Goal: Transaction & Acquisition: Subscribe to service/newsletter

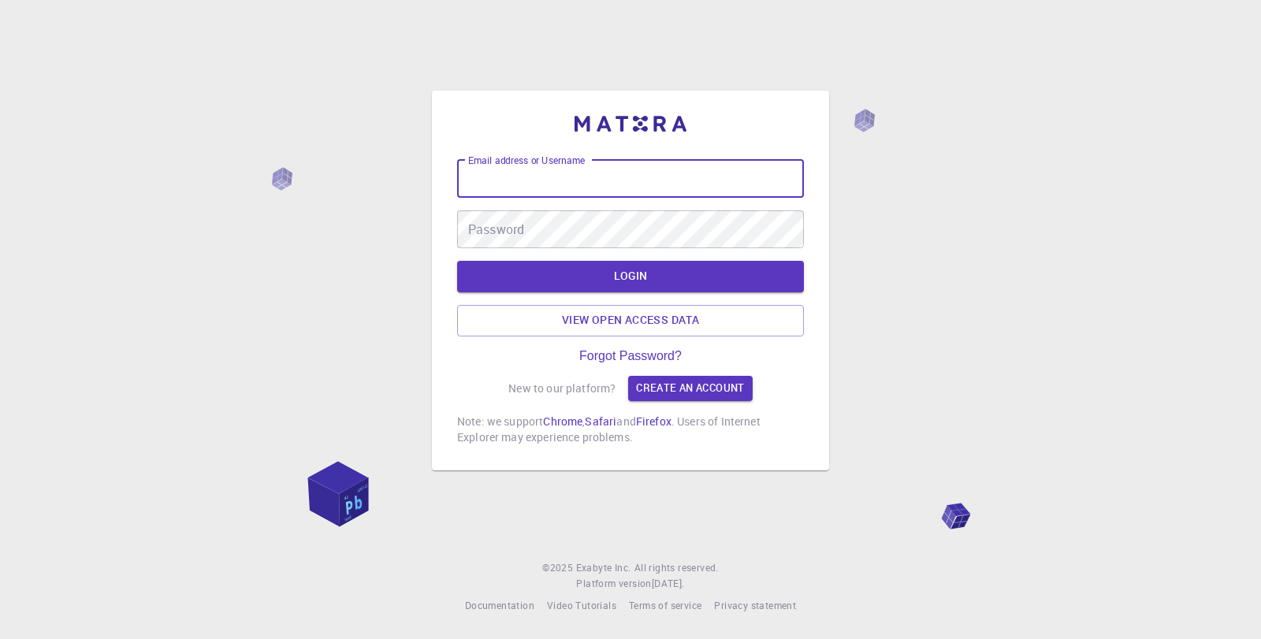
click at [552, 187] on input "Email address or Username" at bounding box center [630, 179] width 347 height 38
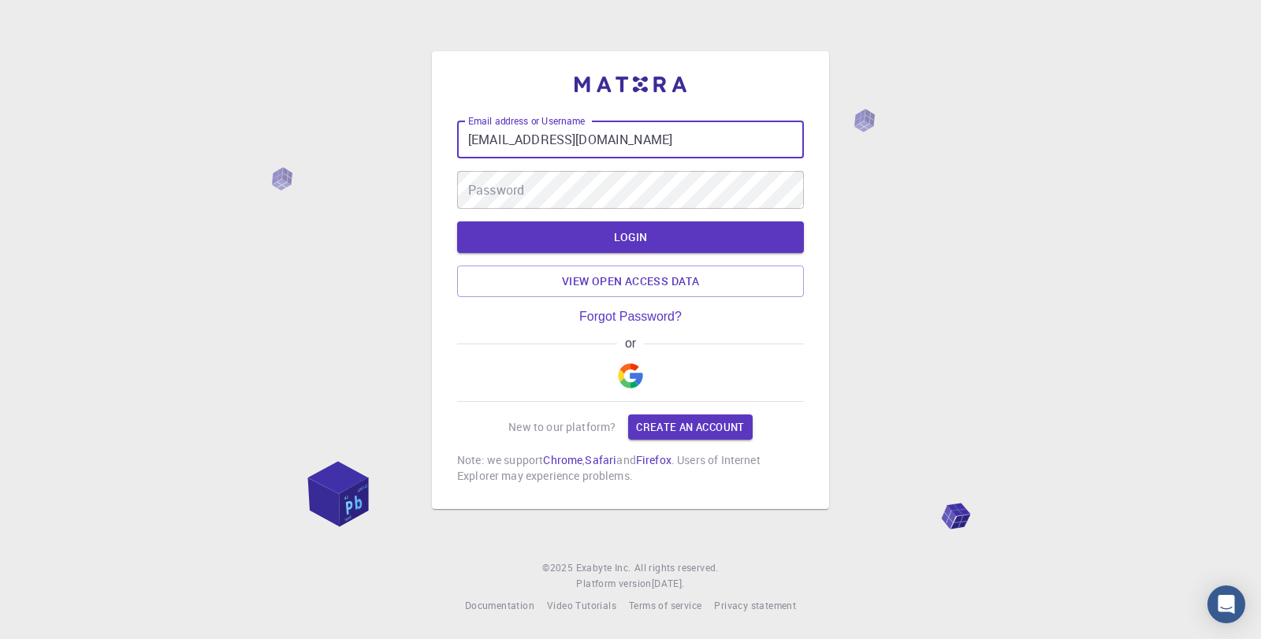
type input "[EMAIL_ADDRESS][DOMAIN_NAME]"
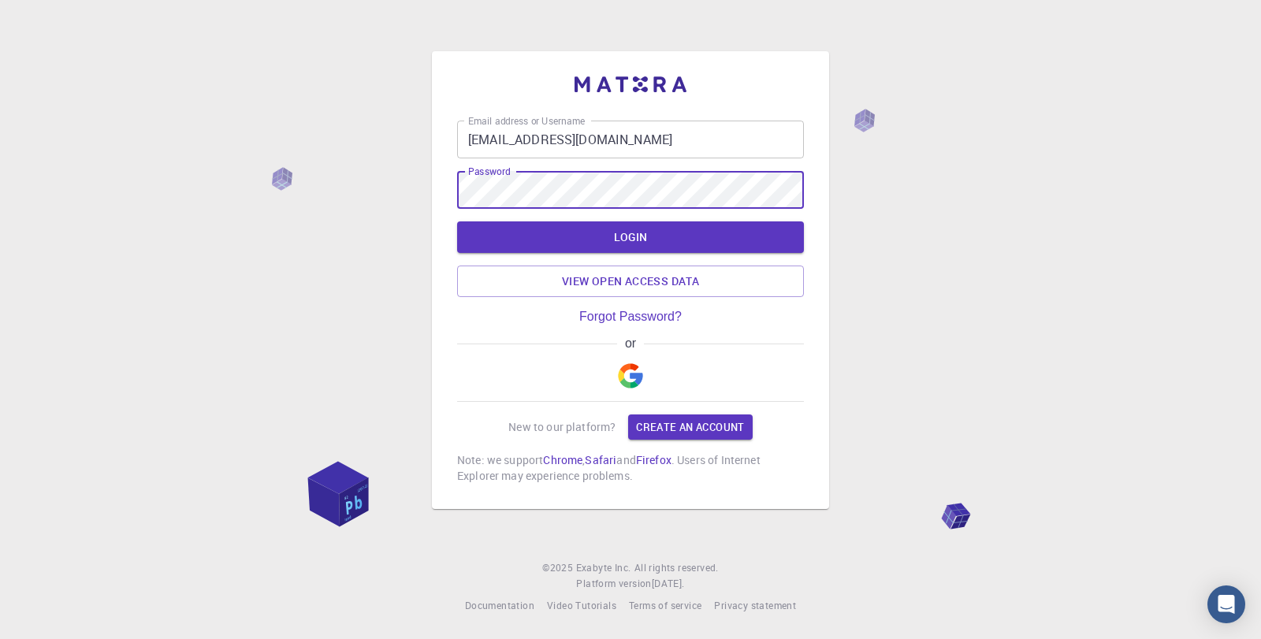
click at [455, 192] on div "Email address or Username [EMAIL_ADDRESS][DOMAIN_NAME] Email address or Usernam…" at bounding box center [630, 280] width 397 height 458
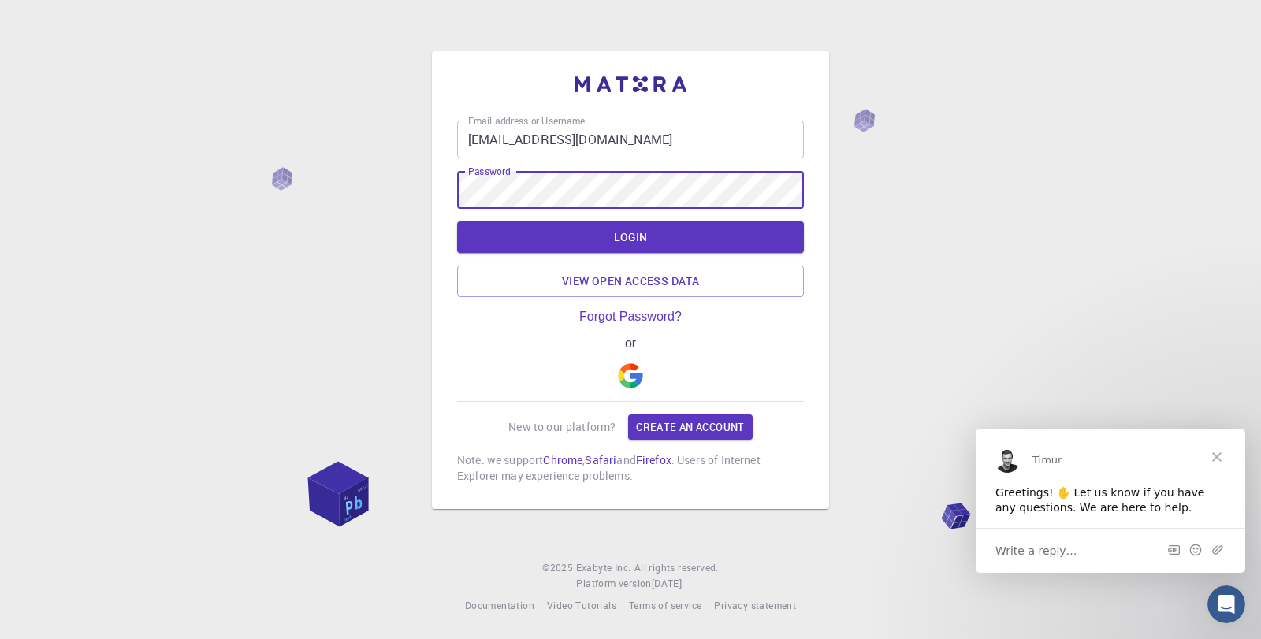
click at [457, 221] on button "LOGIN" at bounding box center [630, 237] width 347 height 32
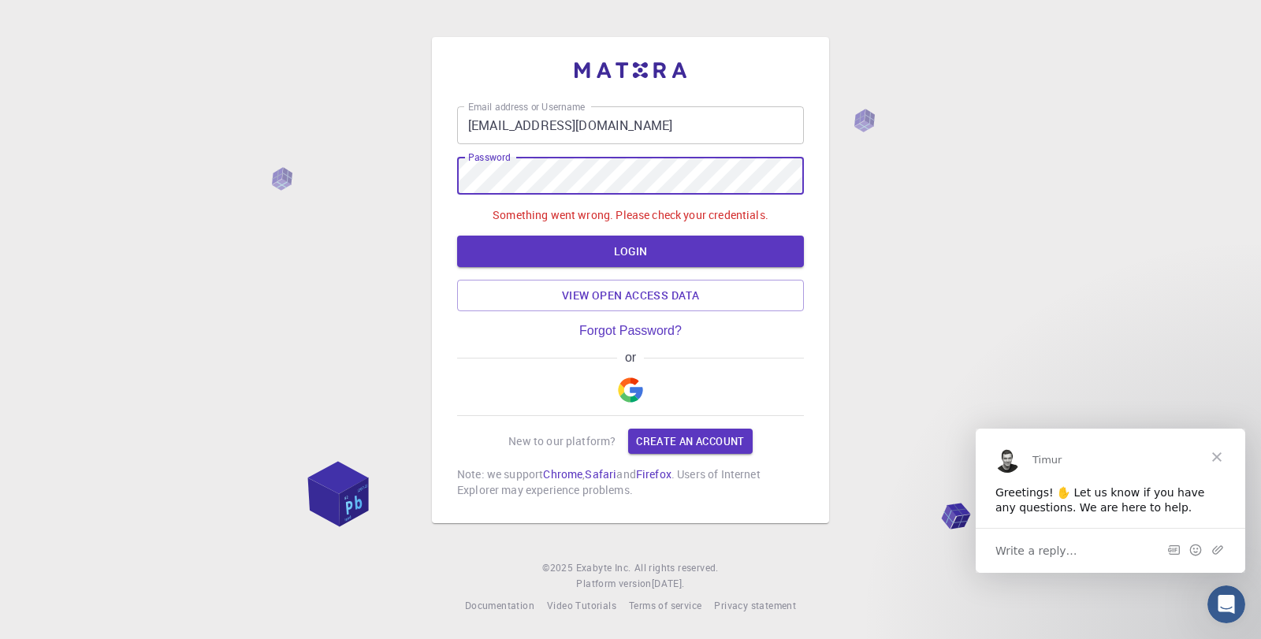
click at [626, 385] on img "button" at bounding box center [630, 389] width 25 height 25
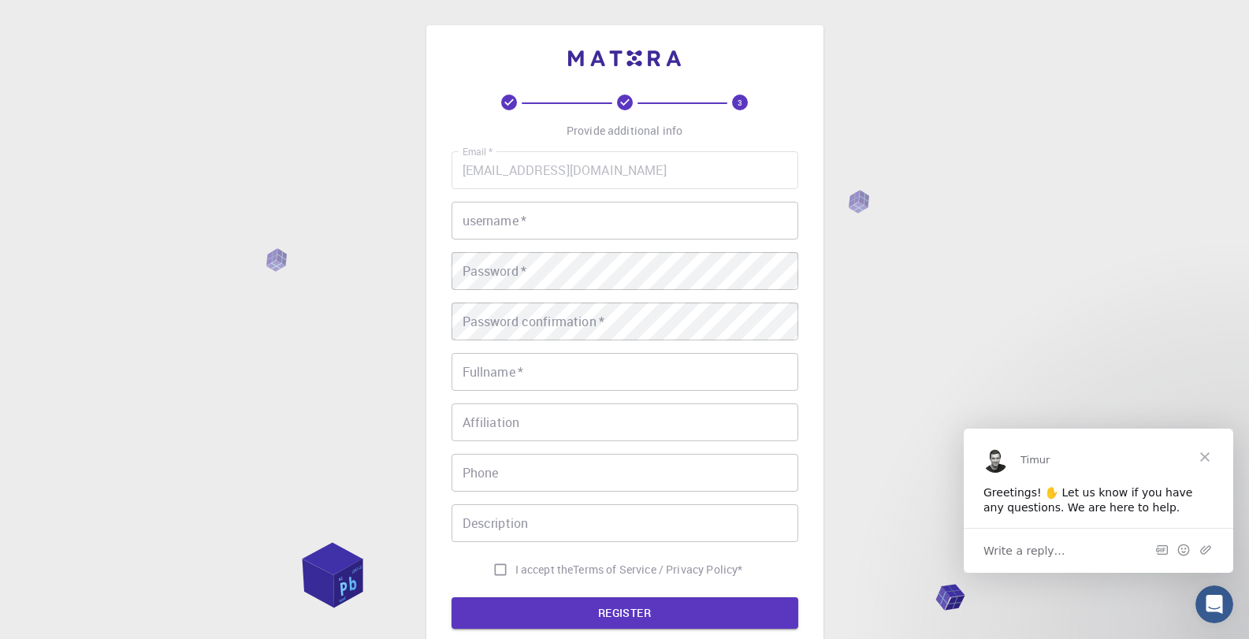
click at [640, 216] on input "username   *" at bounding box center [624, 221] width 347 height 38
type input "han"
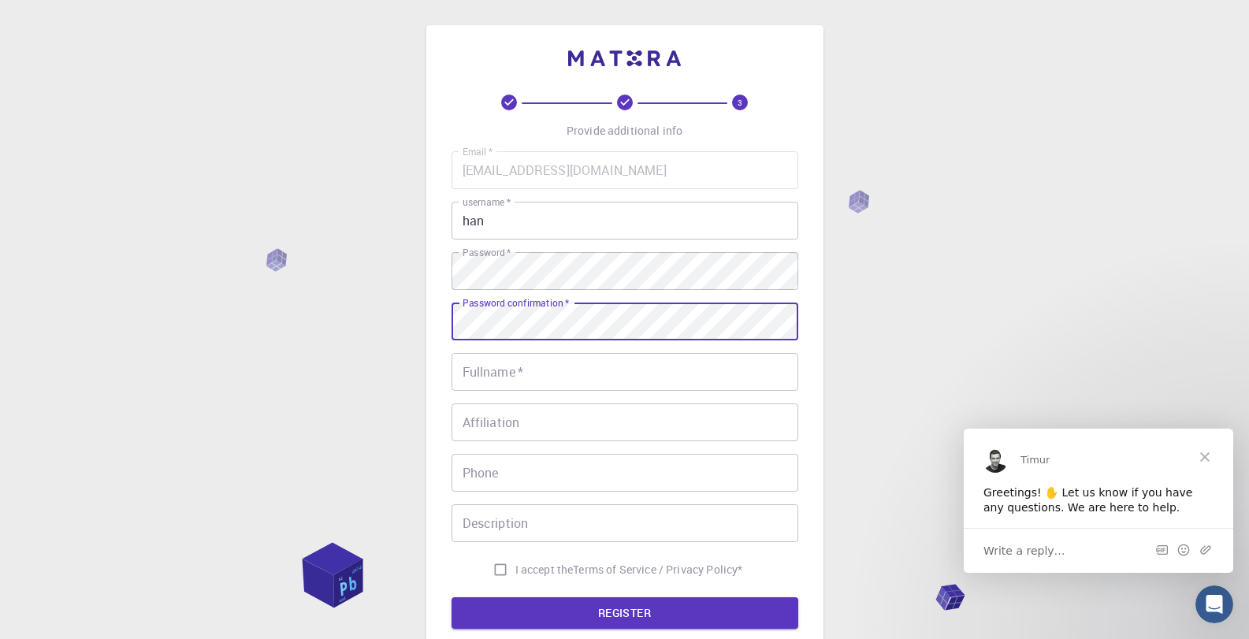
click at [567, 370] on input "Fullname   *" at bounding box center [624, 372] width 347 height 38
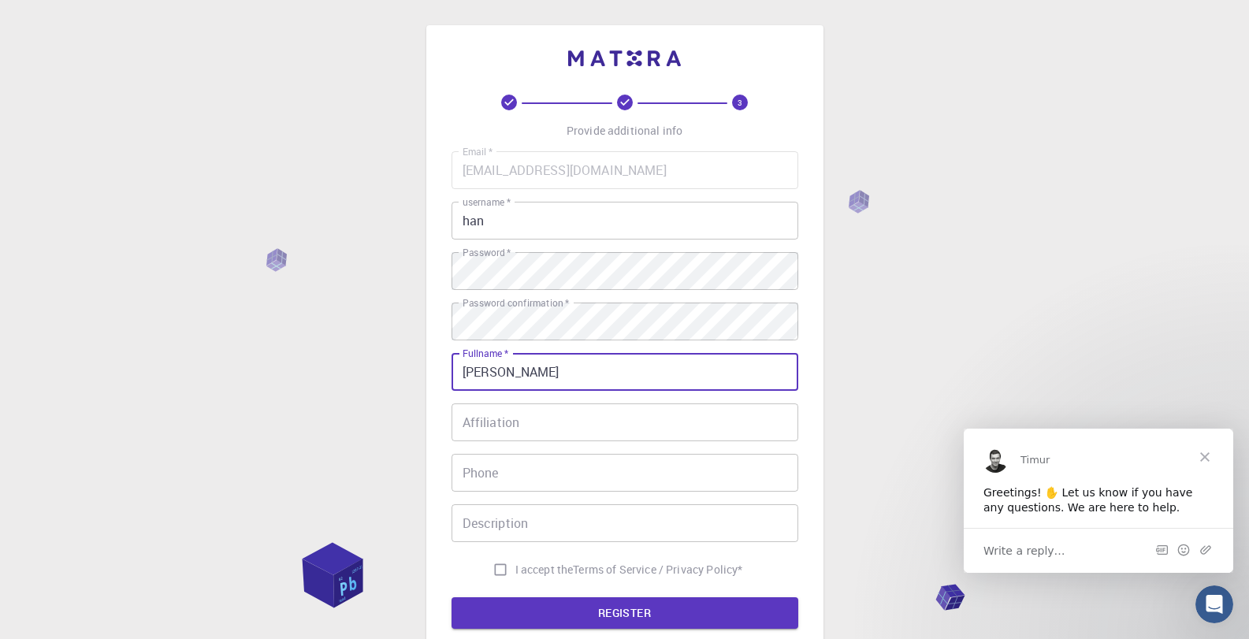
type input "[PERSON_NAME]"
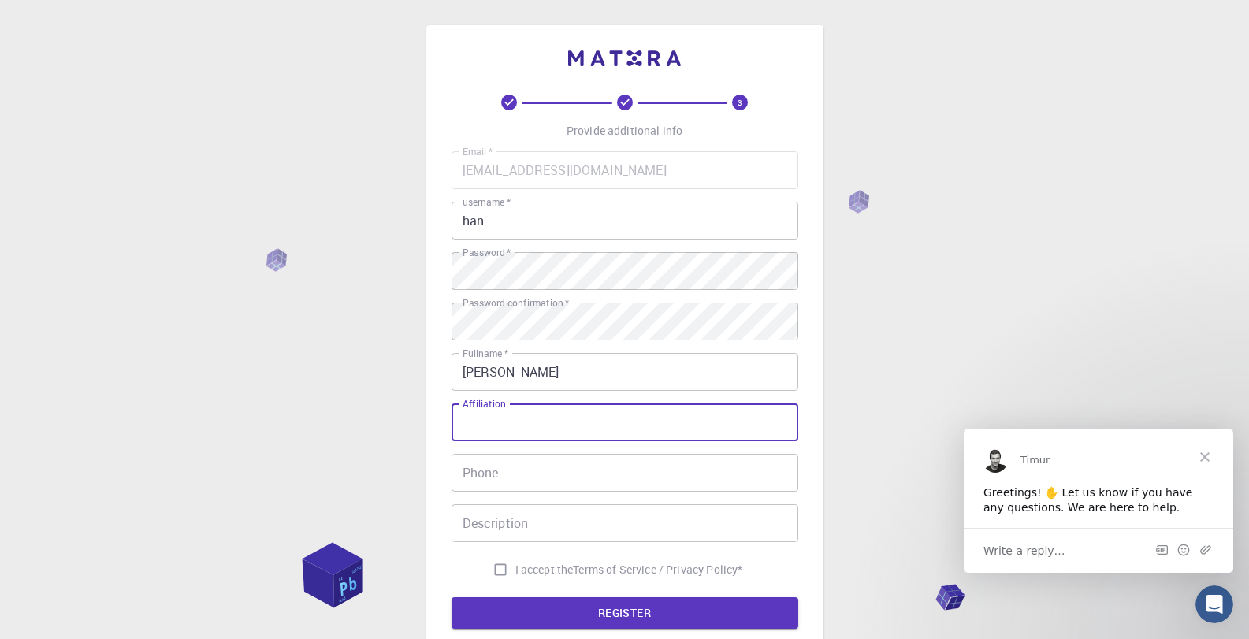
click at [578, 436] on input "Affiliation" at bounding box center [624, 422] width 347 height 38
click at [514, 463] on input "Phone" at bounding box center [624, 473] width 347 height 38
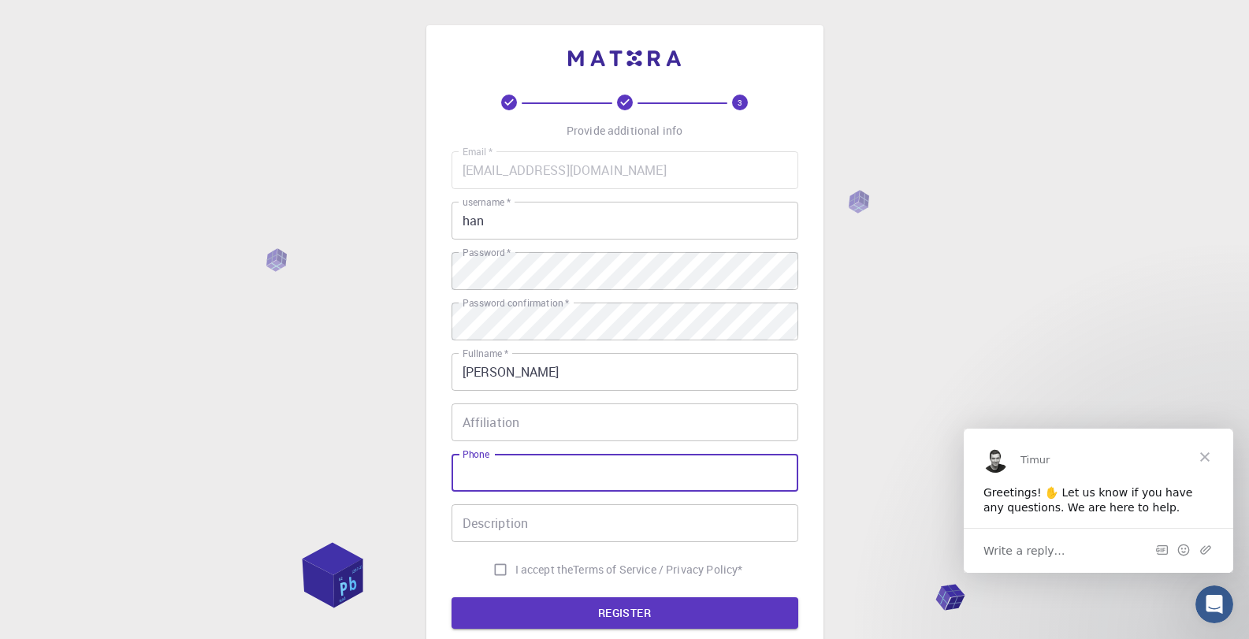
click at [597, 526] on input "Description" at bounding box center [624, 523] width 347 height 38
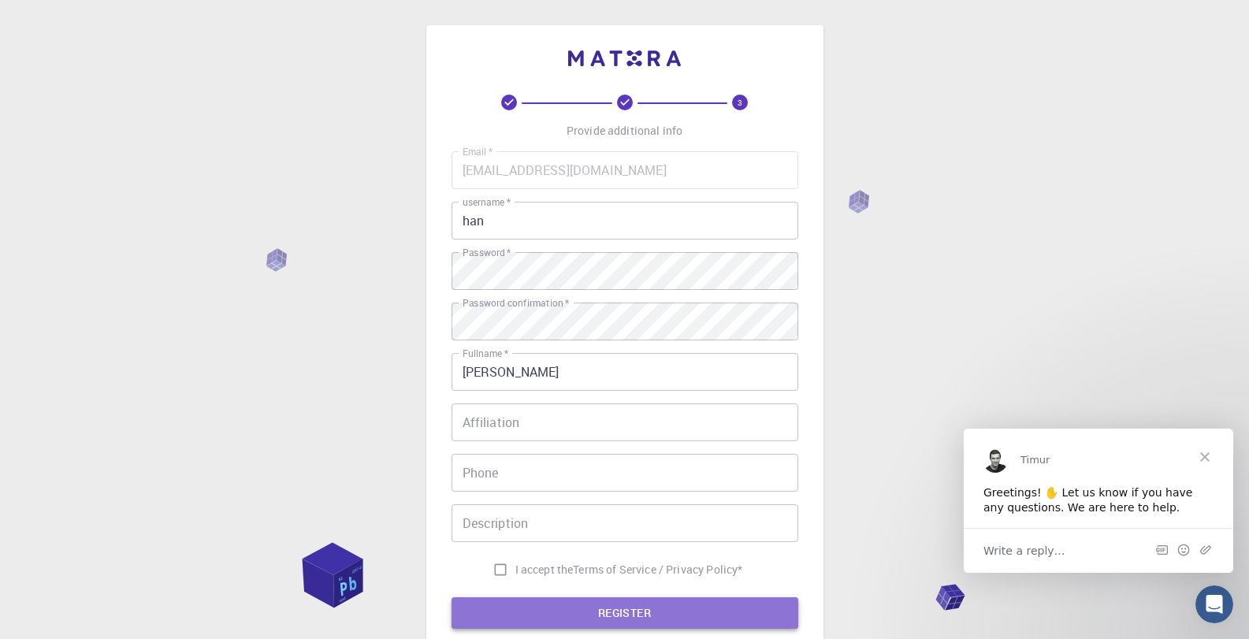
click at [624, 616] on button "REGISTER" at bounding box center [624, 613] width 347 height 32
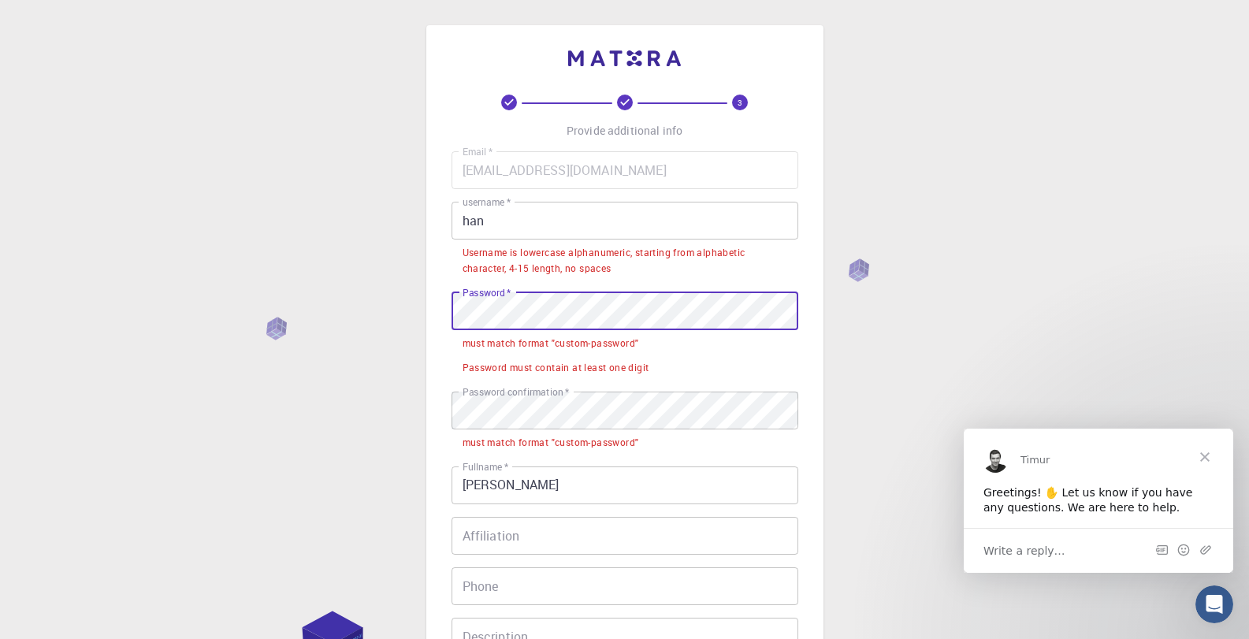
drag, startPoint x: 690, startPoint y: 357, endPoint x: 703, endPoint y: 357, distance: 12.6
click at [691, 357] on li "Password must contain at least one digit" at bounding box center [624, 367] width 347 height 24
